Goal: Find specific page/section: Find specific page/section

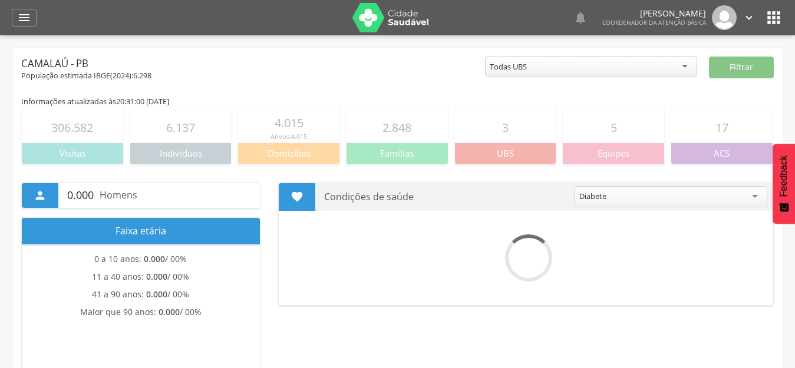
click at [11, 15] on header " Dashboard Supervisão Produtividade Mapa da cidade Ranking App desatualizado Ú…" at bounding box center [397, 17] width 795 height 35
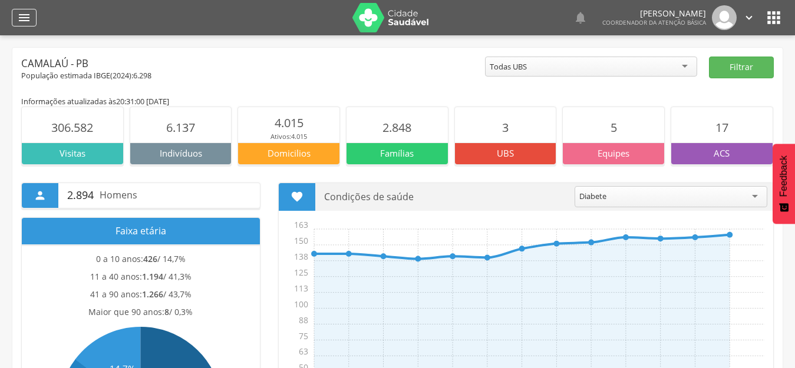
click at [34, 19] on div "" at bounding box center [24, 18] width 25 height 18
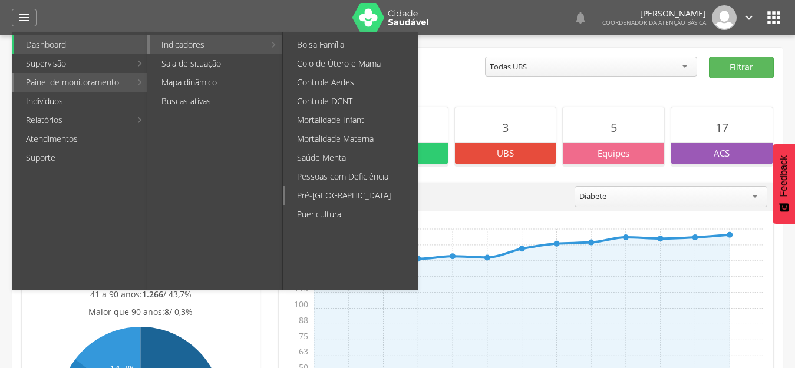
click at [328, 190] on link "Pré-[GEOGRAPHIC_DATA]" at bounding box center [351, 195] width 133 height 19
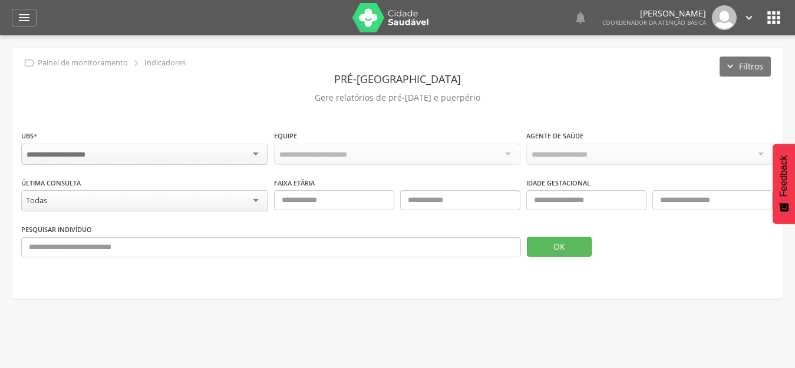
click at [232, 148] on div at bounding box center [144, 154] width 247 height 21
click at [541, 241] on button "OK" at bounding box center [559, 247] width 65 height 20
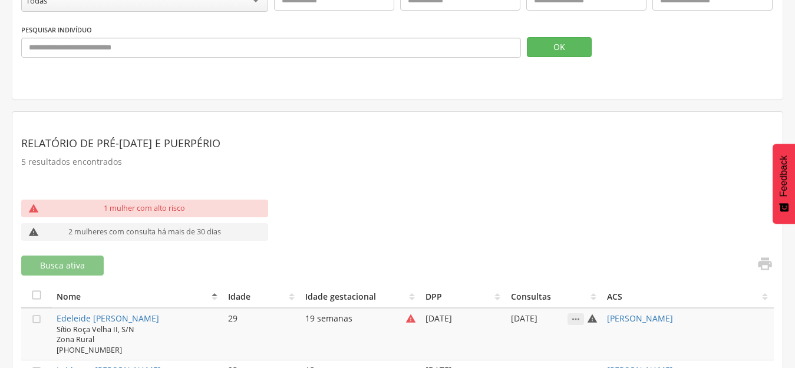
scroll to position [354, 0]
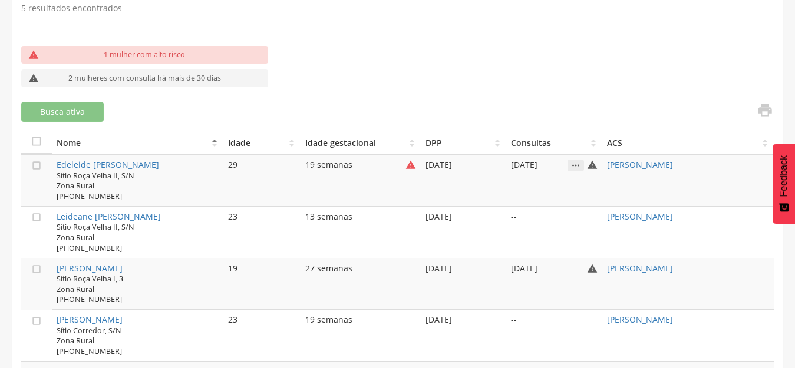
click at [580, 161] on icon "" at bounding box center [576, 166] width 17 height 12
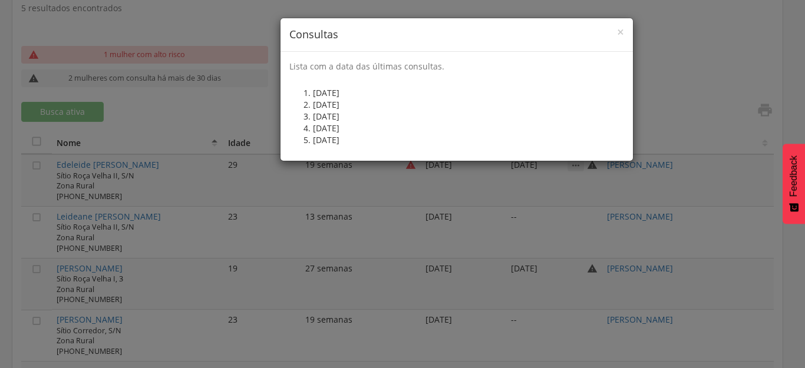
click at [570, 177] on div "× Consultas Lista com a data das últimas consultas. [DATE] [DATE] [DATE] [DATE]…" at bounding box center [402, 184] width 805 height 368
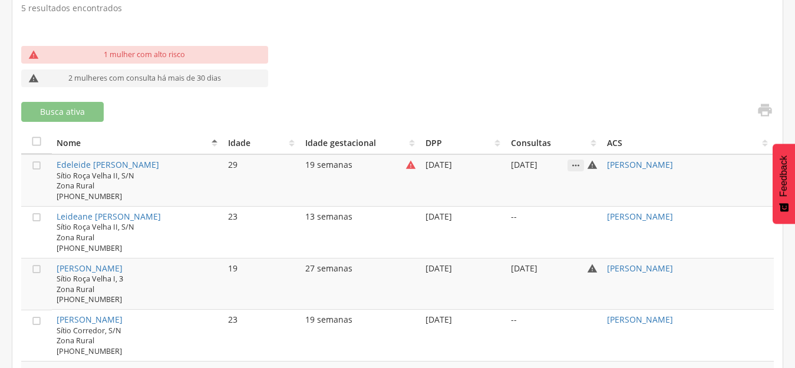
click at [584, 166] on icon "" at bounding box center [576, 166] width 17 height 12
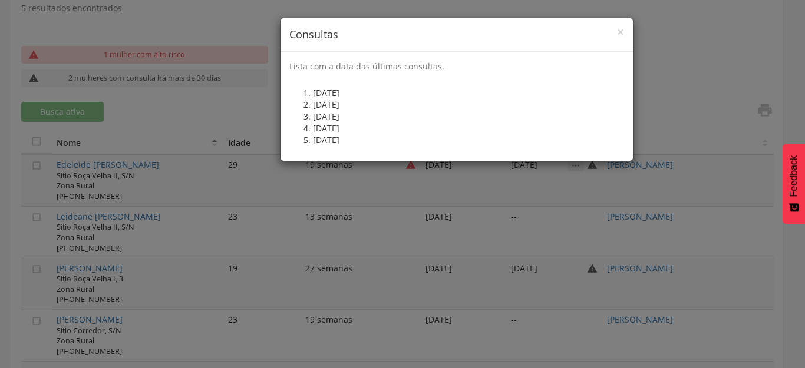
click at [686, 75] on div "× Consultas Lista com a data das últimas consultas. [DATE] [DATE] [DATE] [DATE]…" at bounding box center [402, 184] width 805 height 368
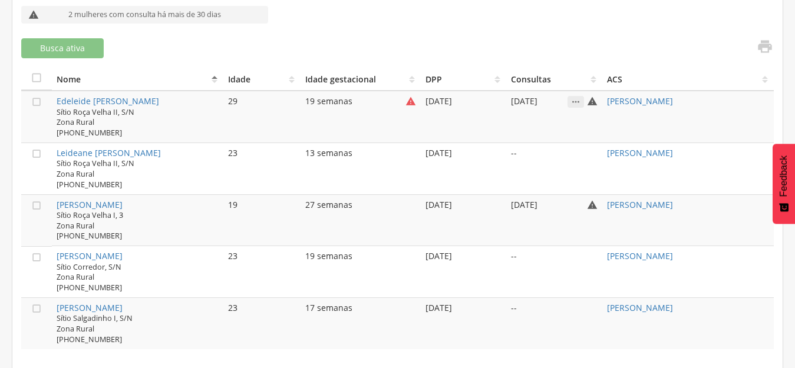
scroll to position [5, 0]
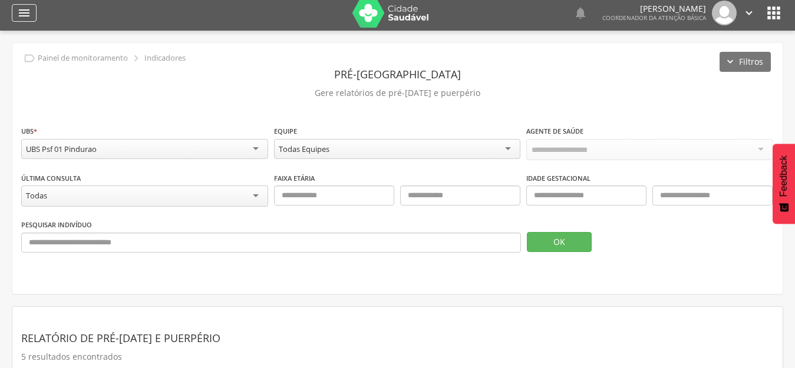
click at [22, 14] on icon "" at bounding box center [24, 13] width 14 height 14
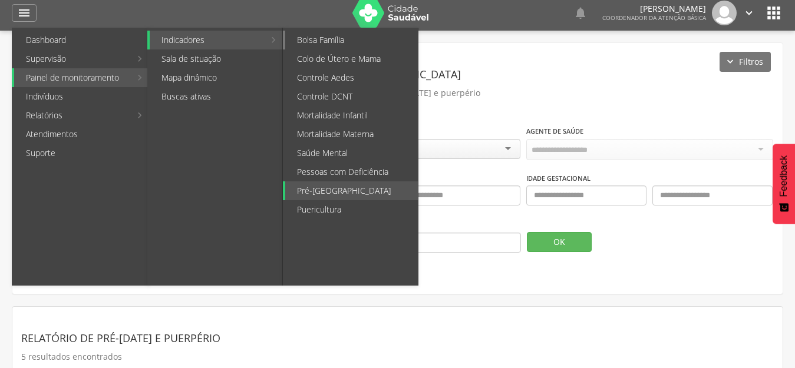
click at [346, 39] on link "Bolsa Família" at bounding box center [351, 40] width 133 height 19
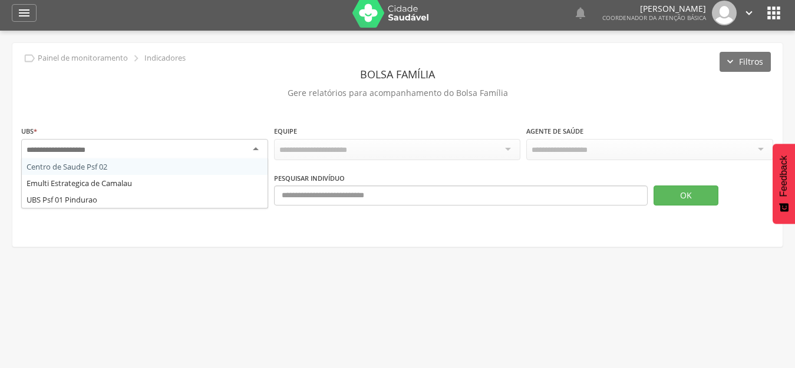
click at [128, 149] on div at bounding box center [144, 149] width 247 height 21
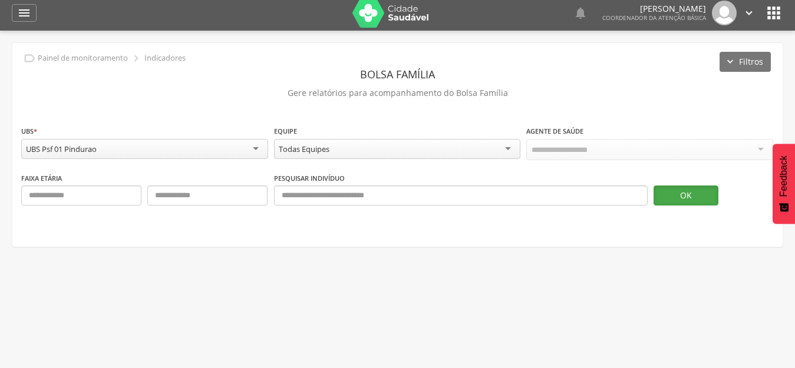
click at [682, 193] on button "OK" at bounding box center [686, 196] width 65 height 20
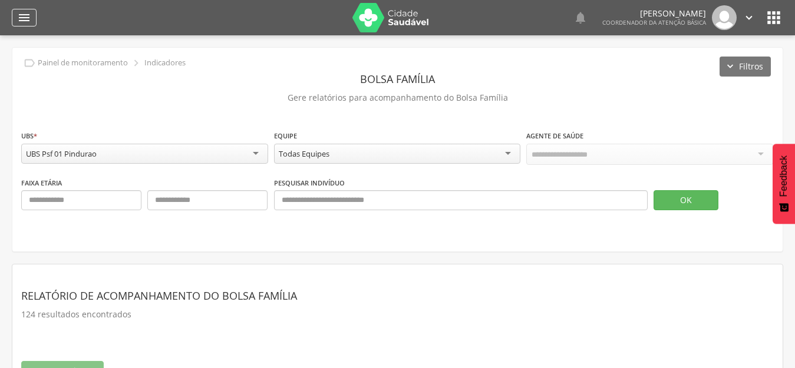
click at [31, 18] on icon "" at bounding box center [24, 18] width 14 height 14
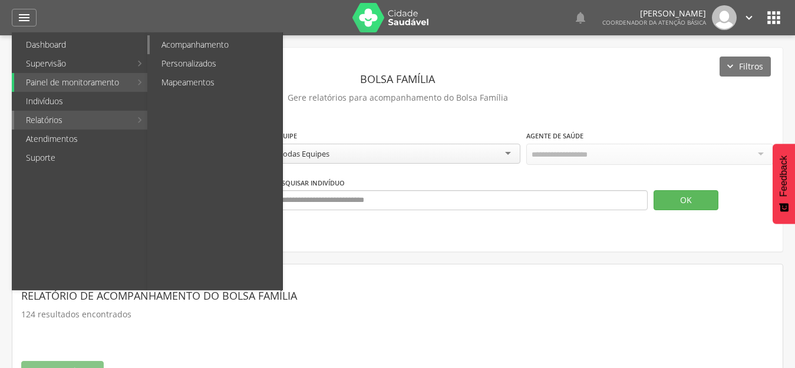
click at [199, 50] on link "Acompanhamento" at bounding box center [216, 44] width 133 height 19
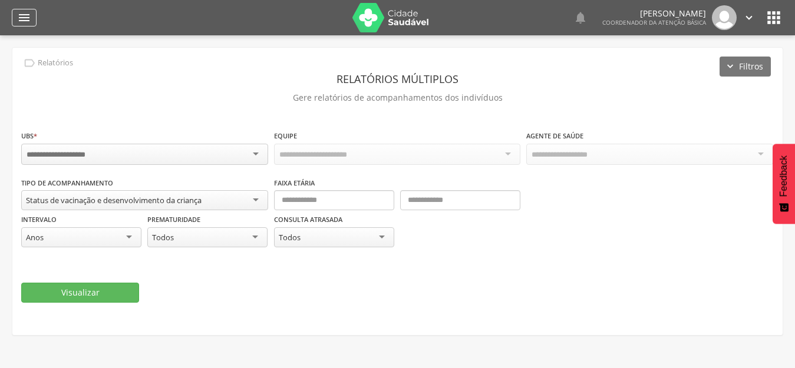
click at [28, 22] on icon "" at bounding box center [24, 18] width 14 height 14
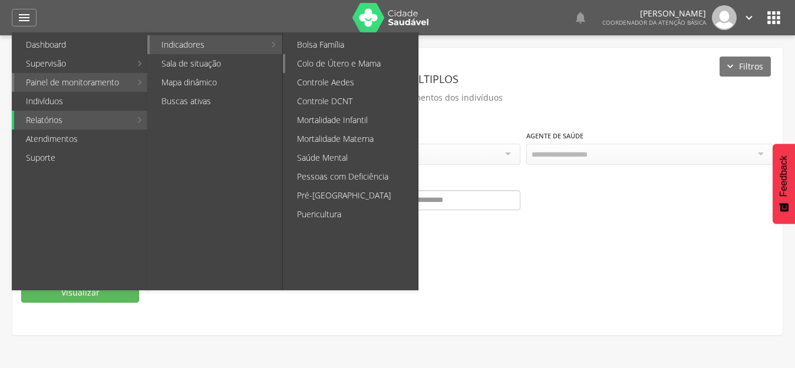
click at [351, 61] on link "Colo de Útero e Mama" at bounding box center [351, 63] width 133 height 19
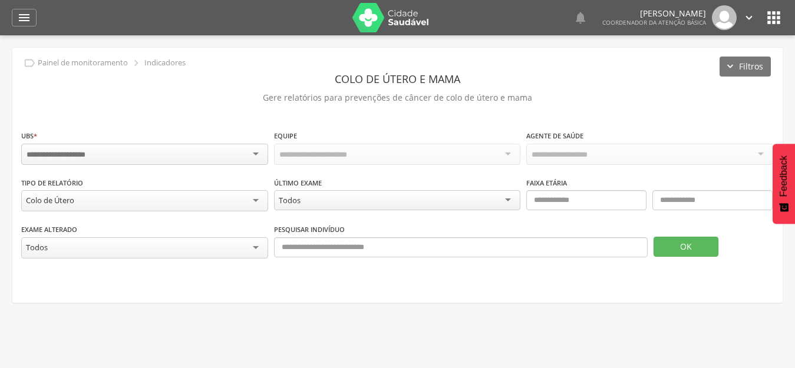
click at [319, 304] on div " Supervisão  Distritos  Ubs Coordenador: - Camalaú / [GEOGRAPHIC_DATA] Inter…" at bounding box center [397, 219] width 795 height 368
click at [442, 304] on div " Supervisão  Distritos  Ubs Coordenador: - Camalaú / [GEOGRAPHIC_DATA] Inter…" at bounding box center [397, 219] width 795 height 368
click at [781, 25] on icon "" at bounding box center [774, 17] width 19 height 19
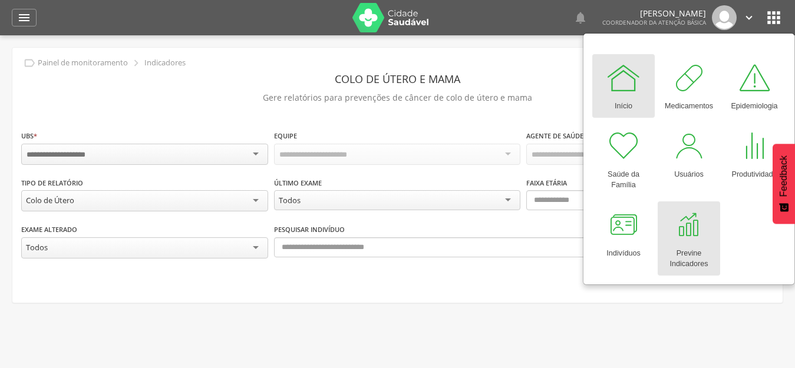
click at [700, 237] on div at bounding box center [688, 225] width 35 height 35
